Goal: Information Seeking & Learning: Check status

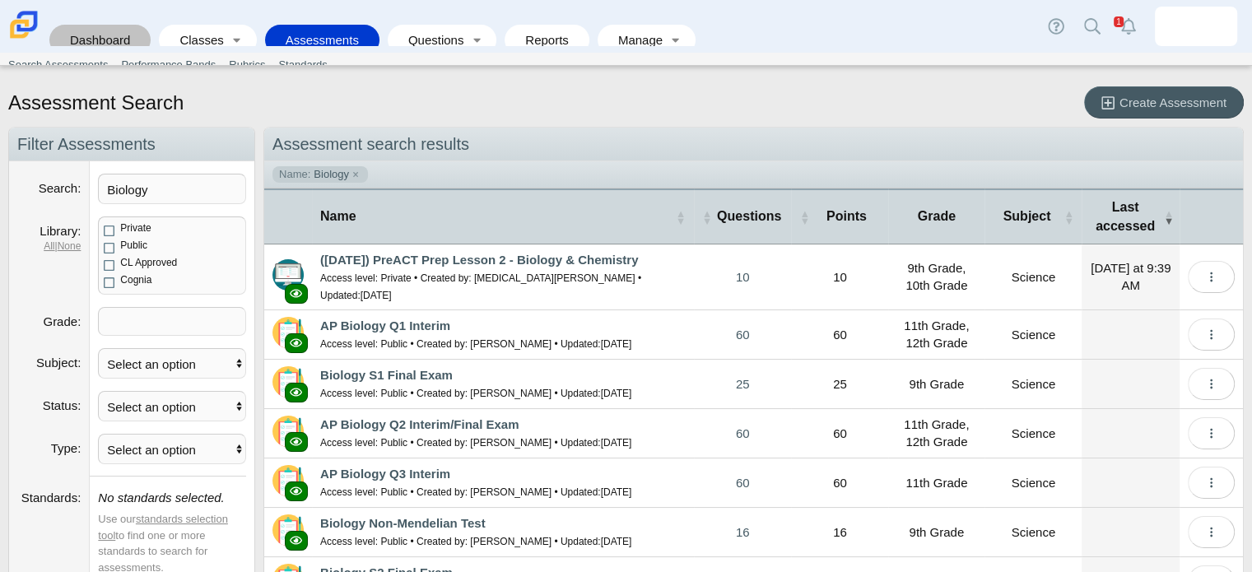
click at [100, 25] on link "Dashboard" at bounding box center [100, 40] width 85 height 30
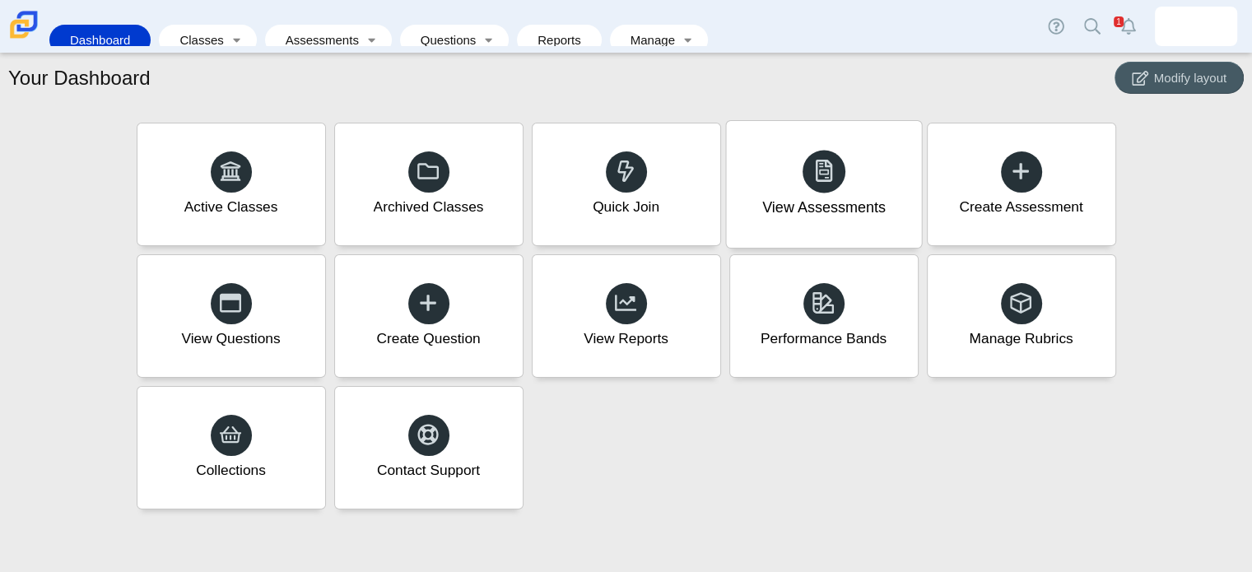
click at [857, 194] on div "View Assessments" at bounding box center [823, 184] width 195 height 127
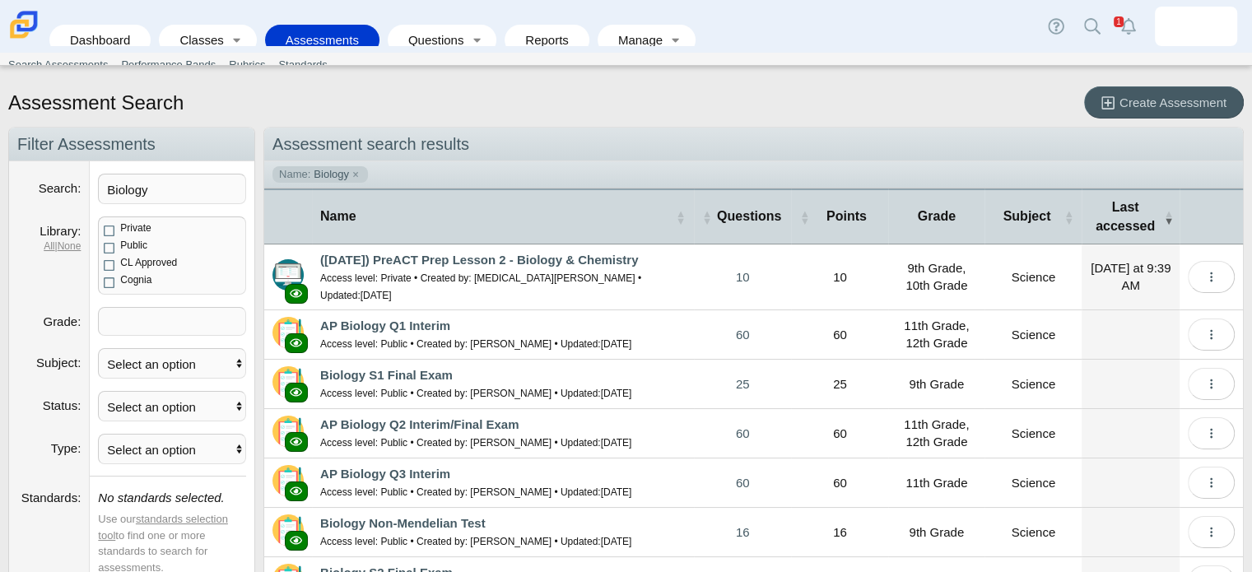
click at [1205, 2] on div "Dashboard Classes Active Classes Archived Classes Assessments Search Assessment…" at bounding box center [626, 26] width 1252 height 53
click at [1199, 13] on img at bounding box center [1196, 26] width 26 height 26
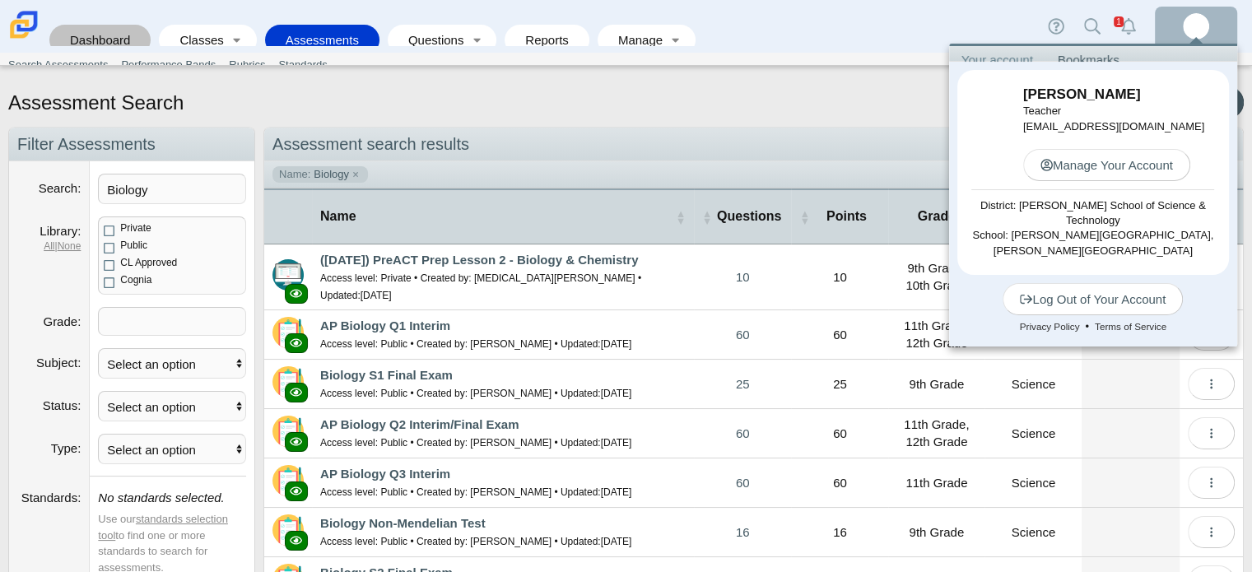
click at [132, 25] on link "Dashboard" at bounding box center [100, 40] width 85 height 30
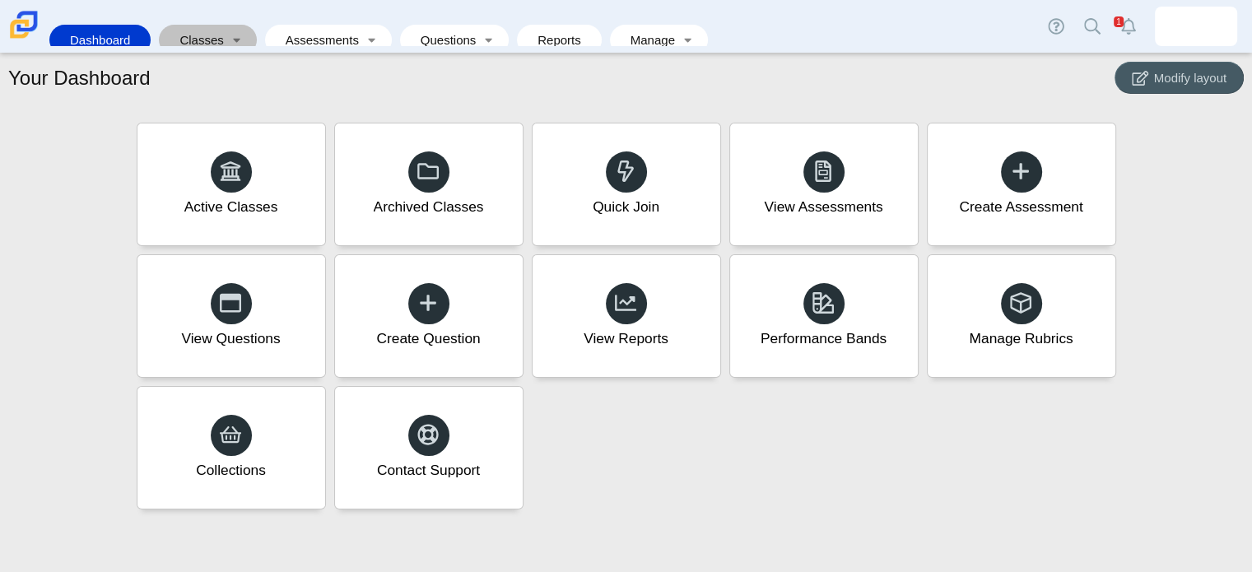
click at [209, 25] on link "Classes" at bounding box center [196, 40] width 58 height 30
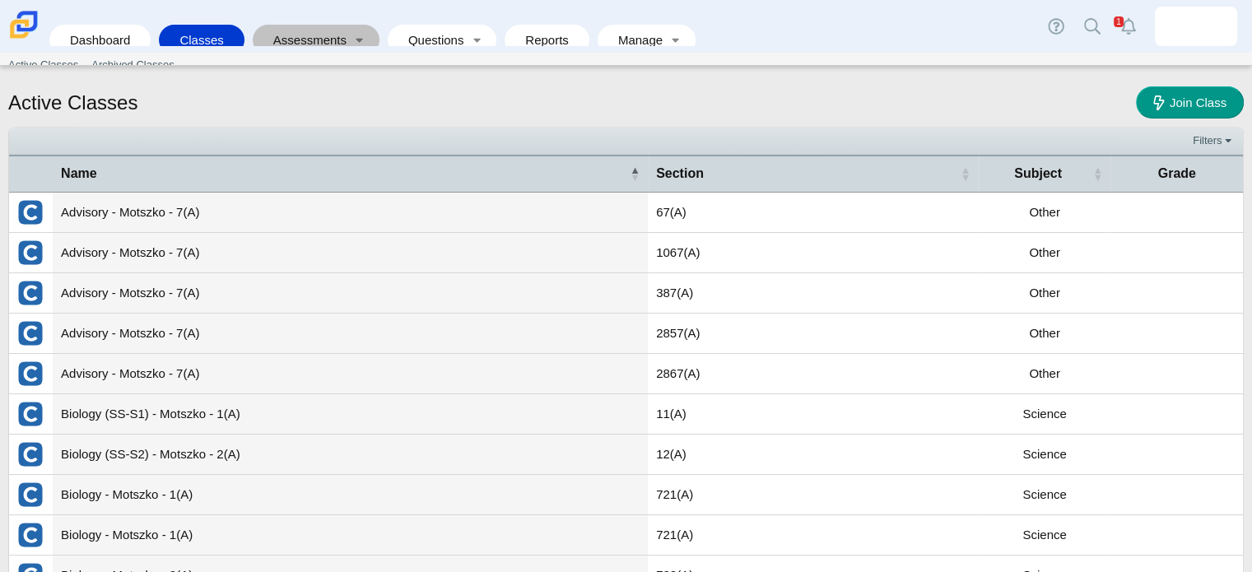
click at [290, 25] on link "Assessments" at bounding box center [304, 40] width 87 height 30
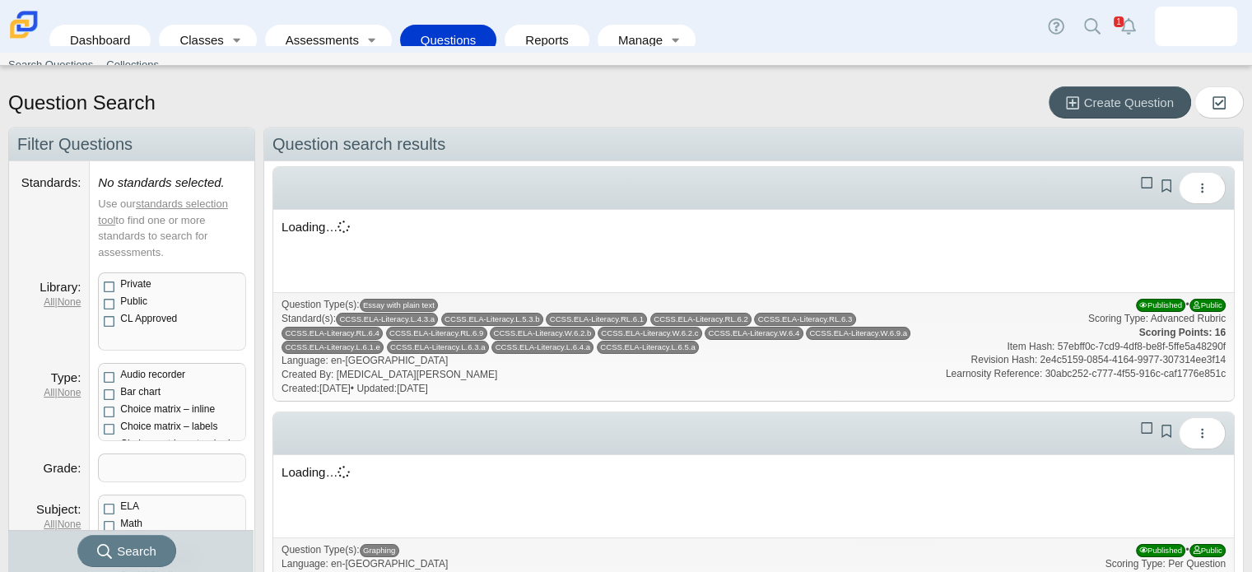
click at [529, 27] on link "Reports" at bounding box center [547, 40] width 68 height 30
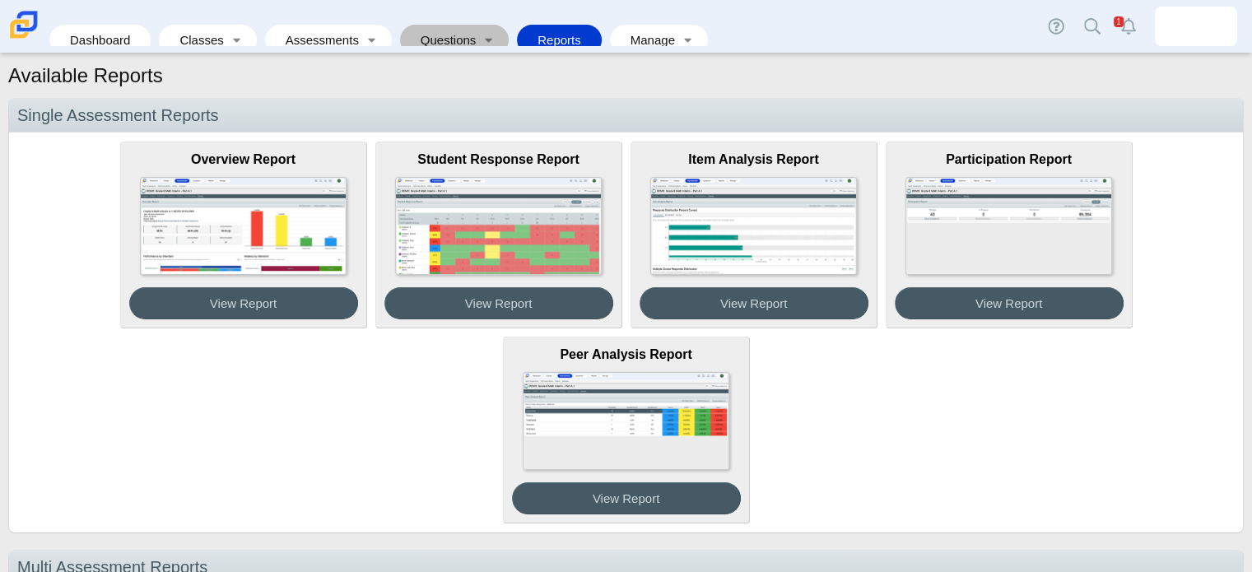
click at [461, 32] on link "Questions" at bounding box center [442, 40] width 69 height 30
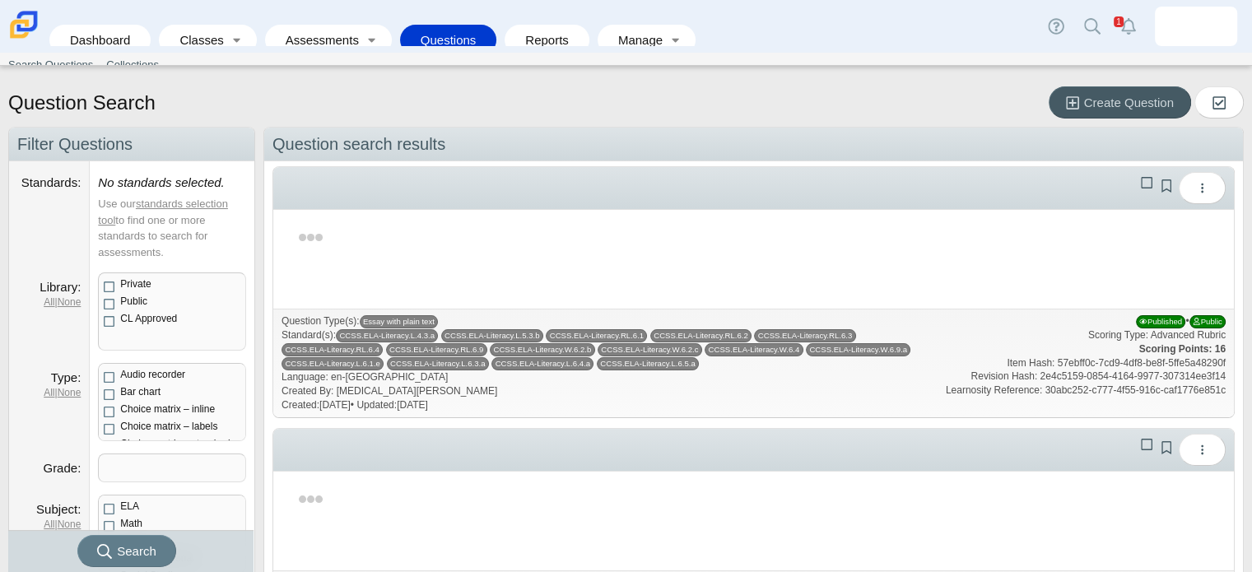
scroll to position [23, 0]
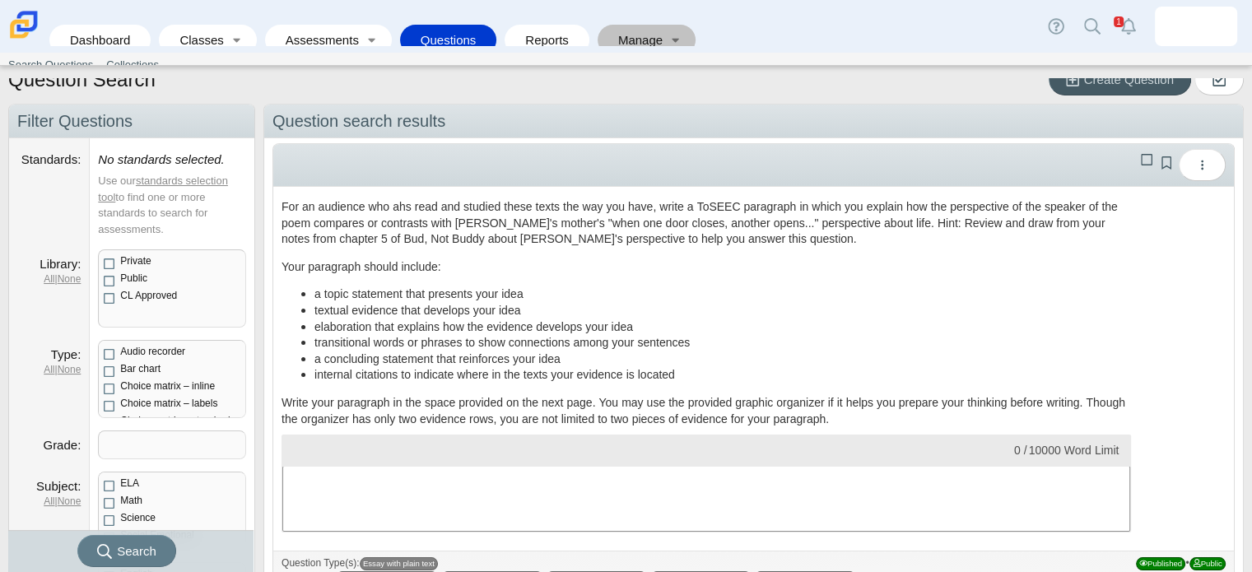
click at [606, 25] on link "Manage" at bounding box center [635, 40] width 58 height 30
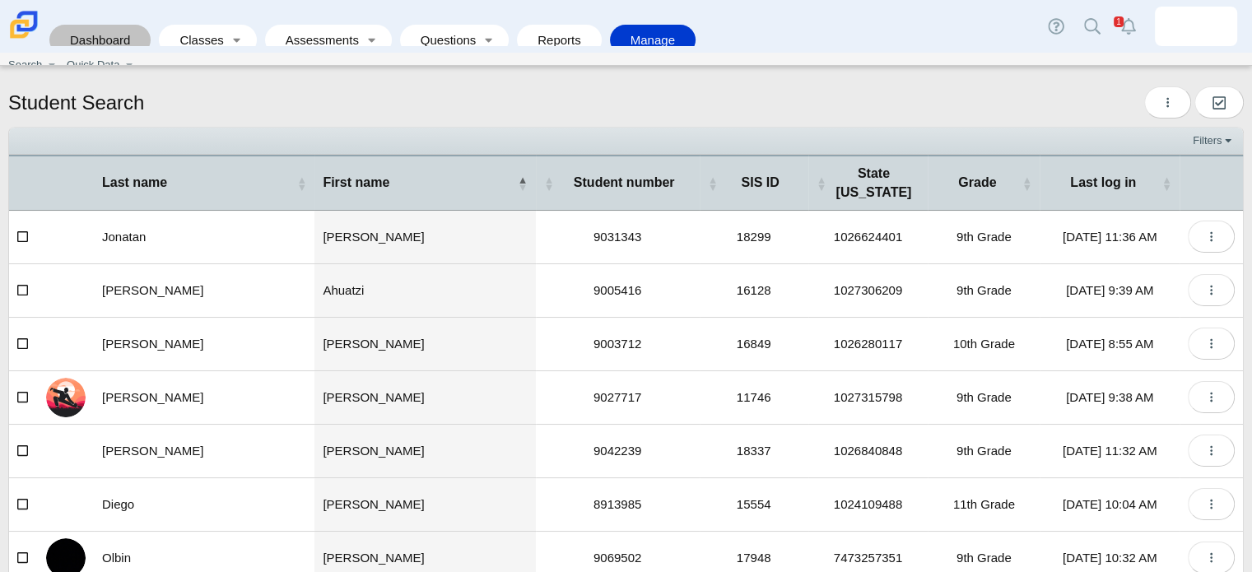
click at [109, 28] on link "Dashboard" at bounding box center [100, 40] width 85 height 30
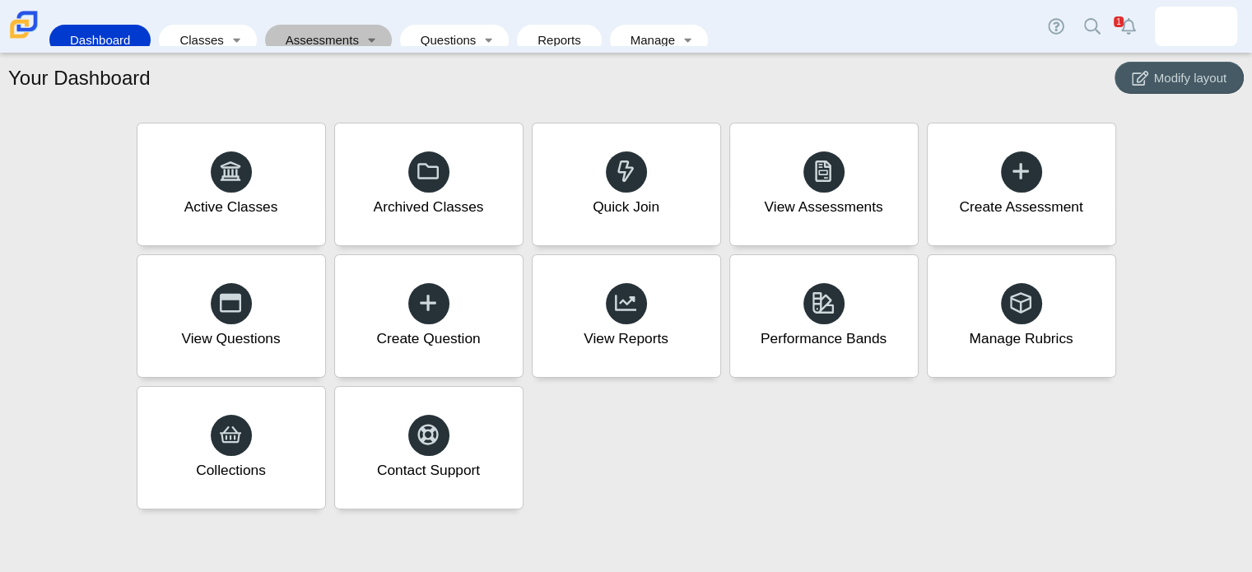
click at [306, 25] on link "Assessments" at bounding box center [316, 40] width 87 height 30
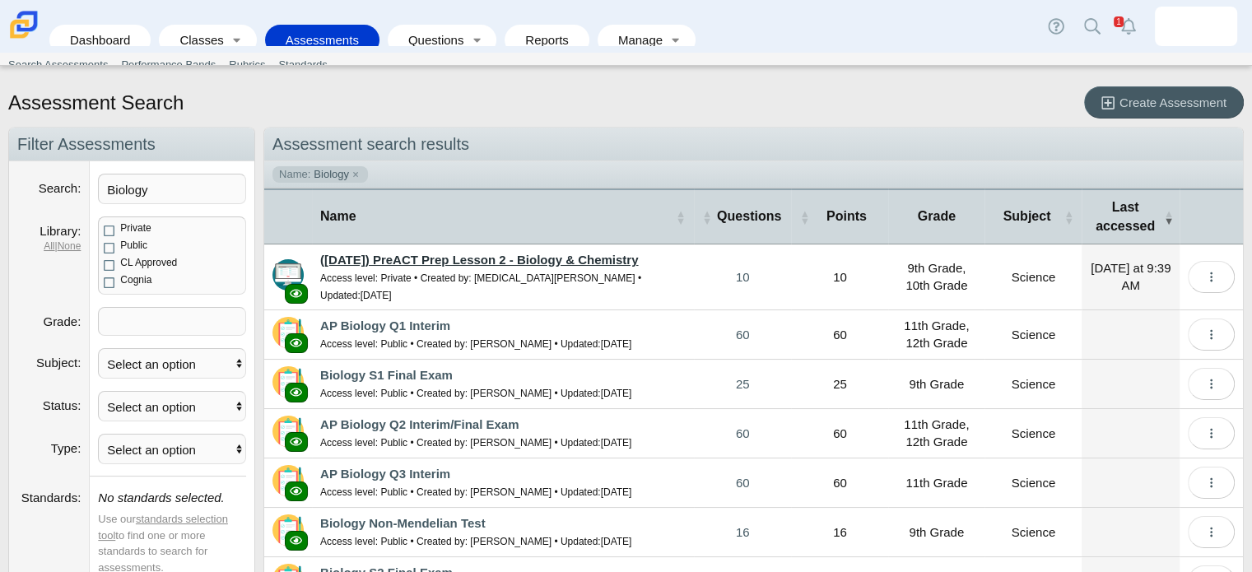
click at [428, 257] on link "([DATE]) PreACT Prep Lesson 2 - Biology & Chemistry" at bounding box center [479, 260] width 318 height 14
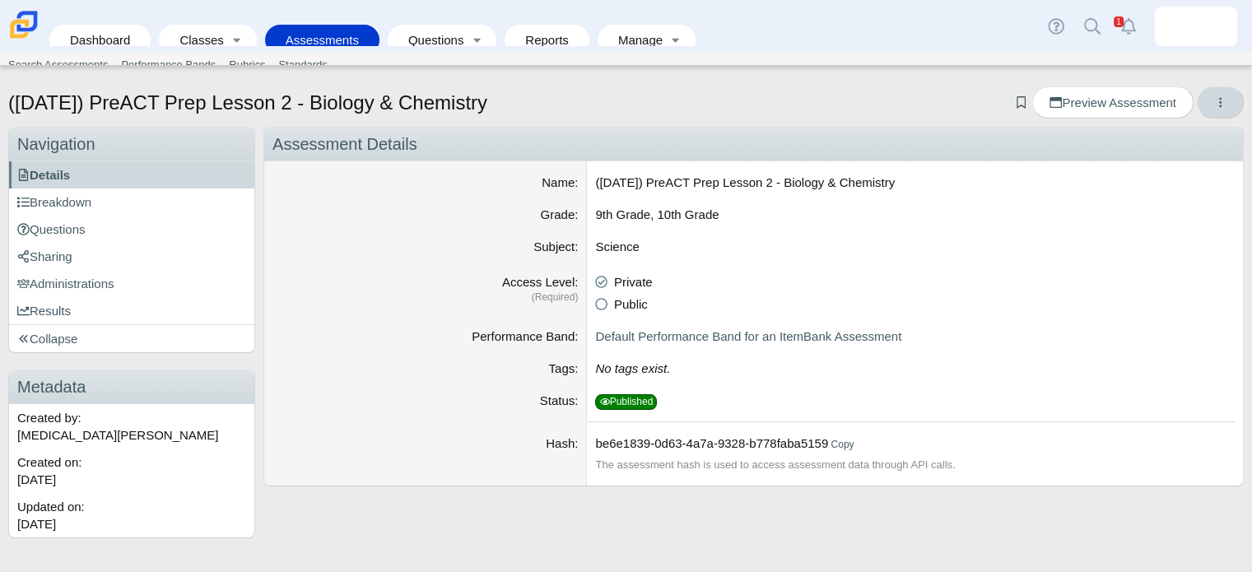
click at [1217, 104] on icon "More options" at bounding box center [1220, 102] width 12 height 12
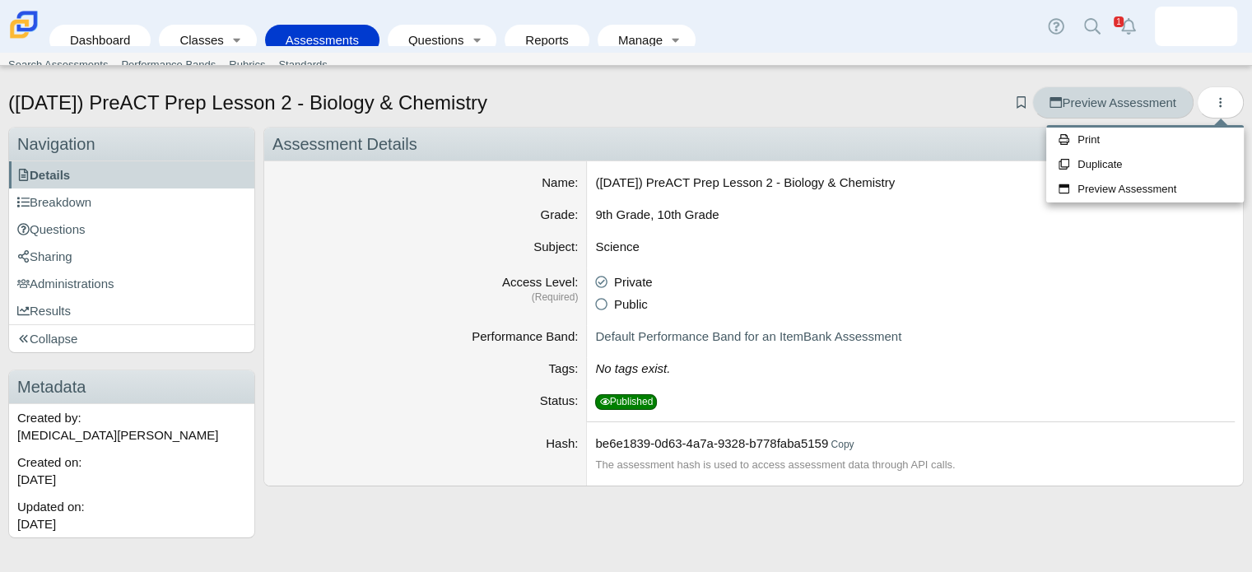
click at [1157, 109] on span "Preview Assessment" at bounding box center [1113, 102] width 126 height 14
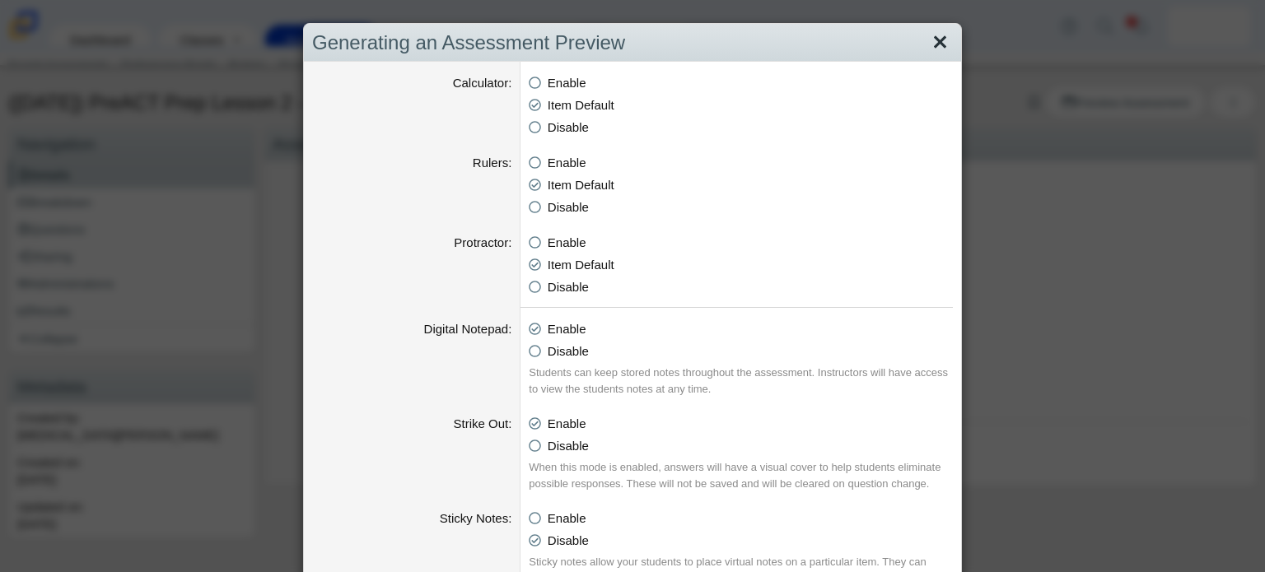
click at [927, 30] on link "Close" at bounding box center [940, 43] width 26 height 28
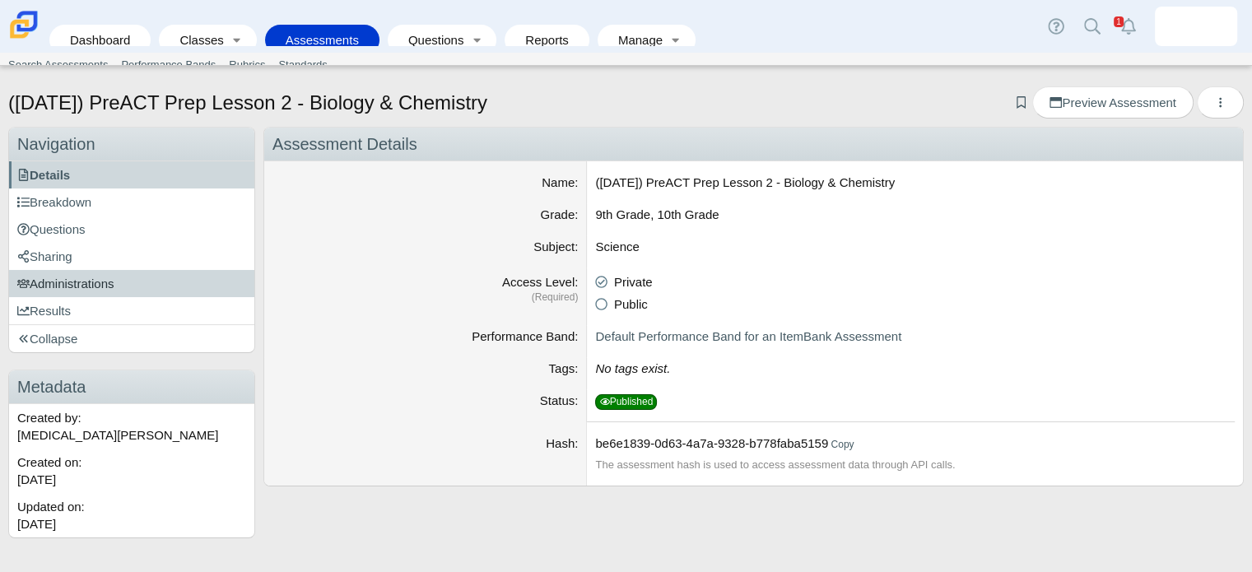
click at [91, 277] on span "Administrations" at bounding box center [65, 284] width 97 height 14
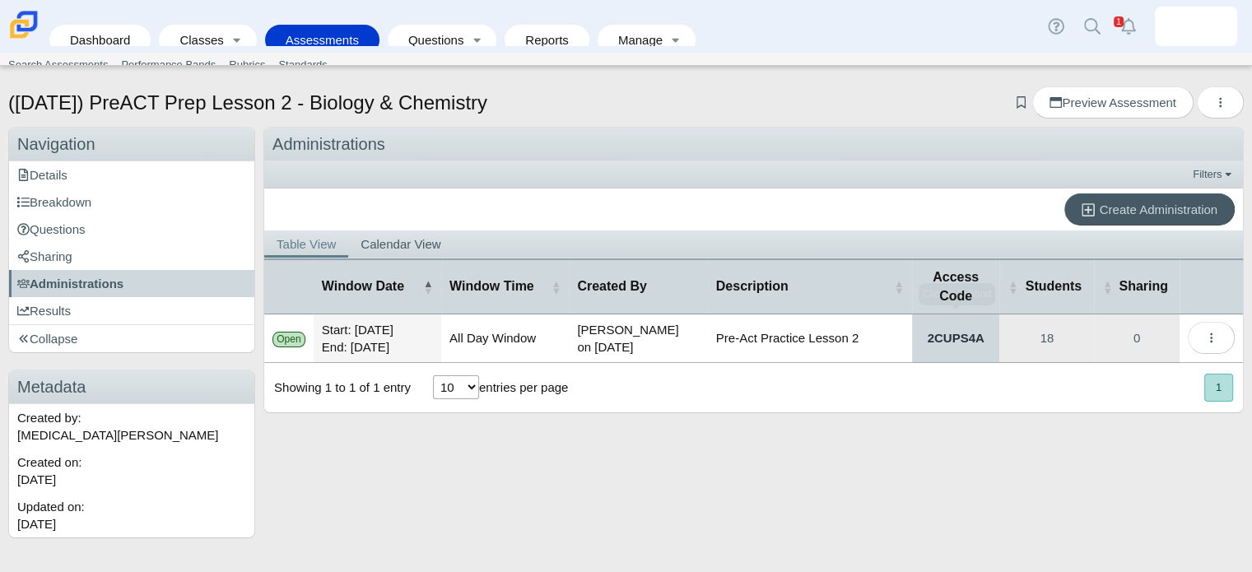
click at [943, 343] on link "2CUPS4A" at bounding box center [956, 338] width 88 height 48
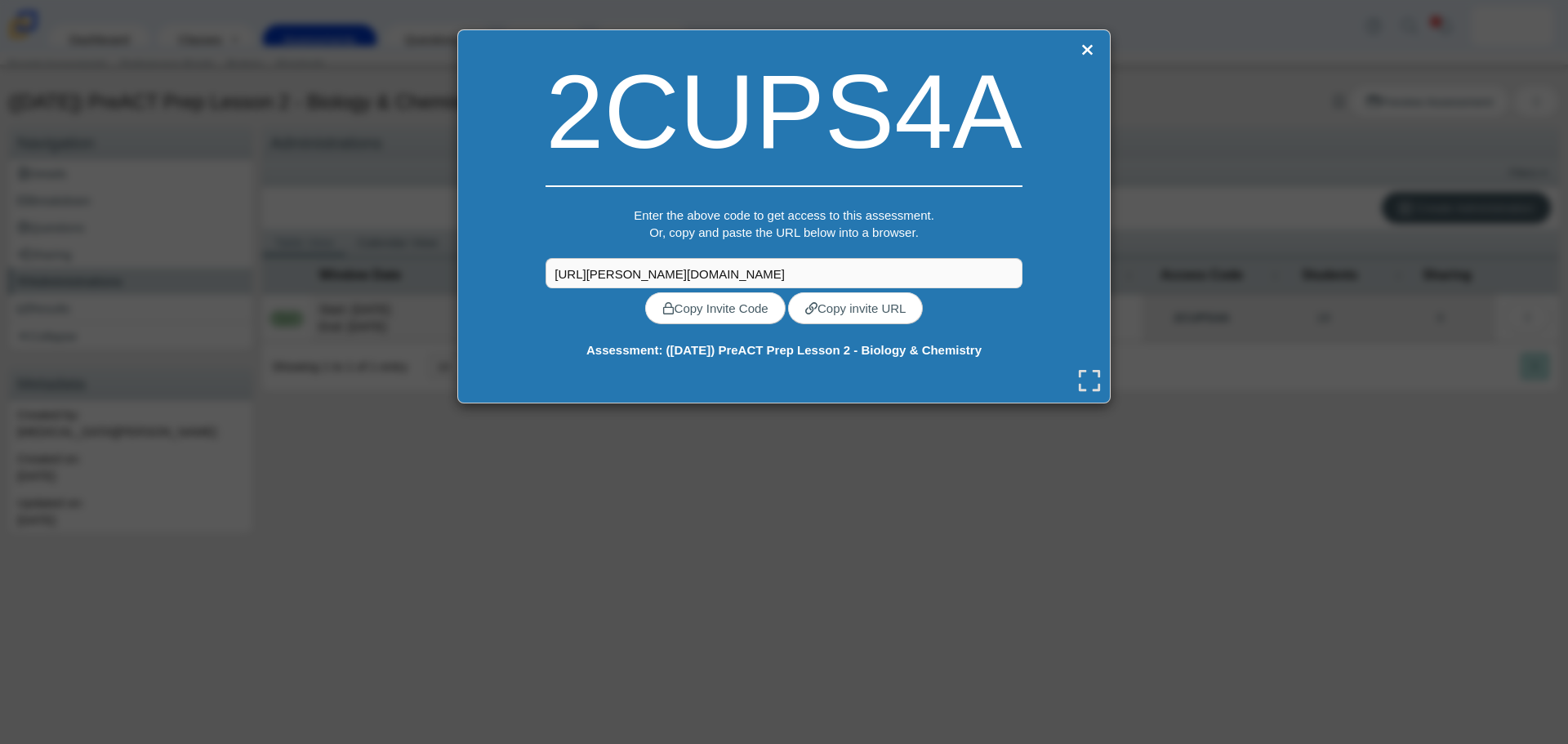
click at [1084, 370] on icon at bounding box center [1089, 380] width 25 height 25
